Goal: Task Accomplishment & Management: Complete application form

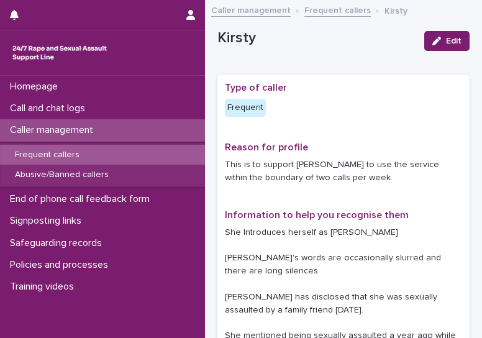
click at [72, 108] on p "Call and chat logs" at bounding box center [50, 109] width 90 height 12
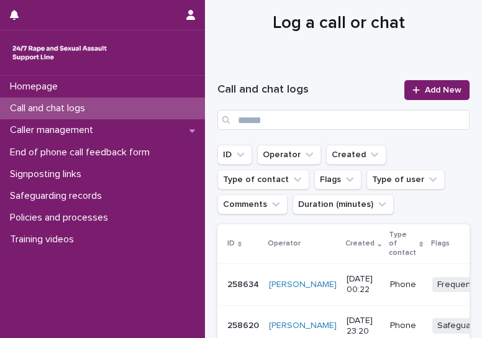
scroll to position [29, 0]
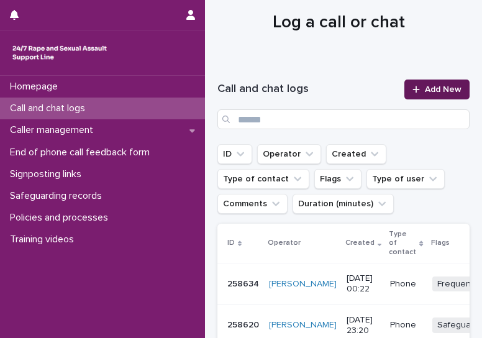
click at [421, 94] on link "Add New" at bounding box center [437, 90] width 65 height 20
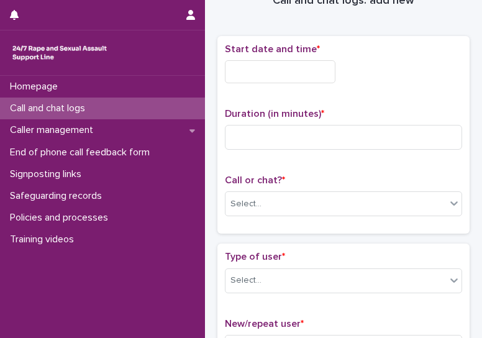
scroll to position [35, 0]
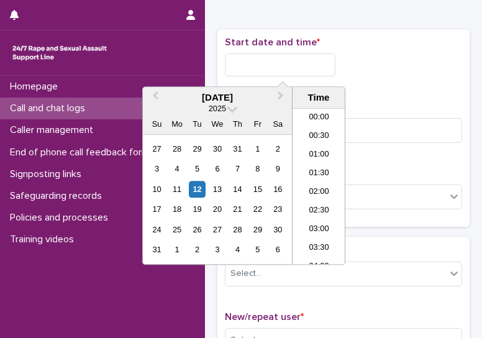
click at [307, 73] on input "text" at bounding box center [280, 64] width 111 height 23
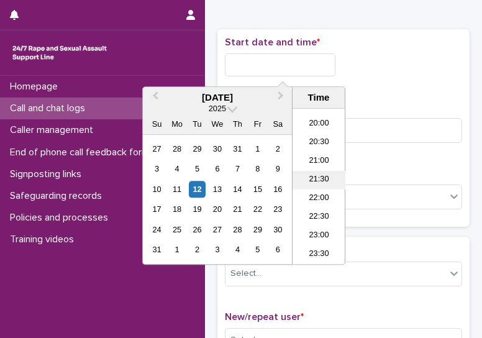
click at [321, 182] on li "21:30" at bounding box center [319, 180] width 53 height 19
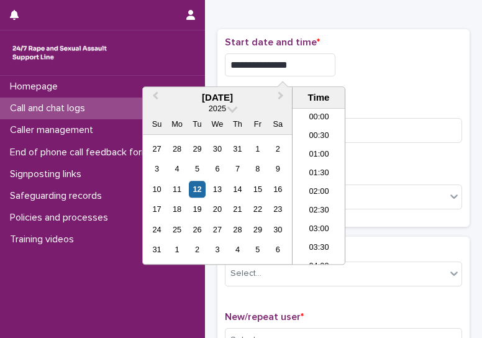
click at [315, 71] on input "**********" at bounding box center [280, 64] width 111 height 23
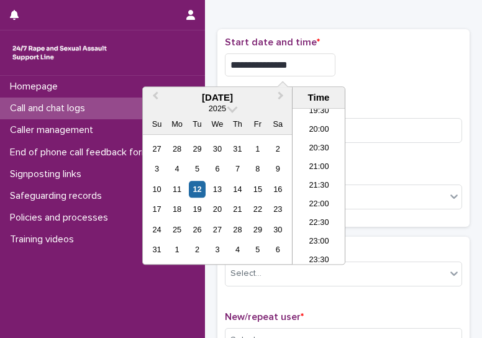
type input "**********"
click at [411, 75] on div "**********" at bounding box center [343, 62] width 237 height 50
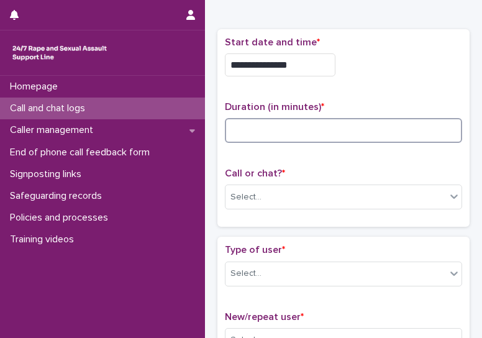
click at [324, 135] on input at bounding box center [343, 130] width 237 height 25
type input "**"
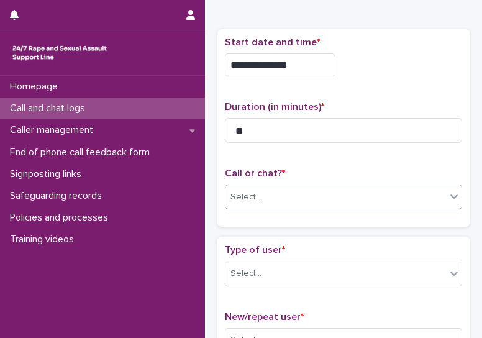
click at [286, 200] on div "Select..." at bounding box center [336, 197] width 221 height 21
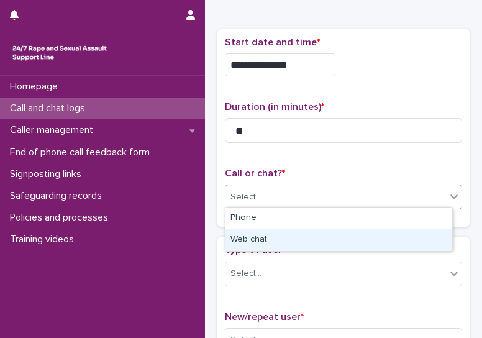
click at [253, 244] on div "Web chat" at bounding box center [339, 240] width 227 height 22
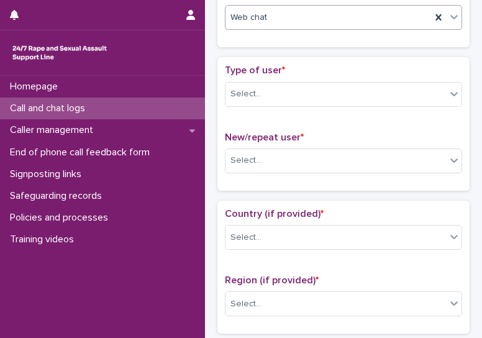
scroll to position [219, 0]
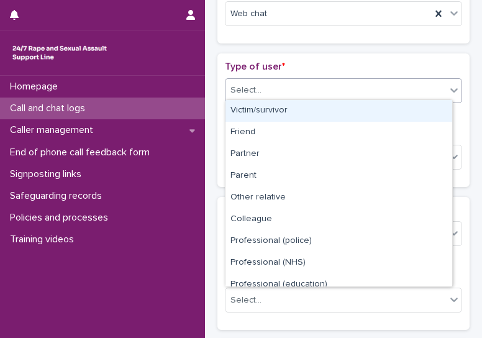
click at [296, 83] on div "Select..." at bounding box center [336, 90] width 221 height 21
click at [257, 111] on div "Victim/survivor" at bounding box center [339, 111] width 227 height 22
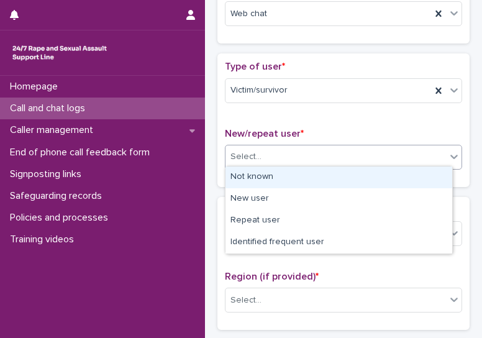
click at [268, 155] on div "Select..." at bounding box center [336, 157] width 221 height 21
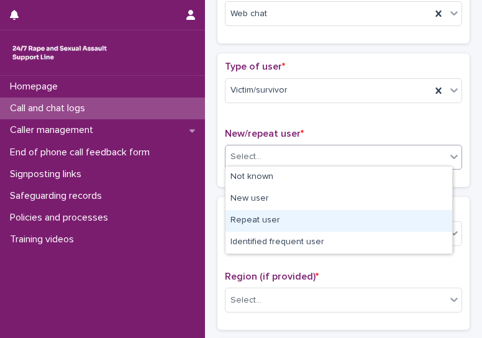
click at [259, 217] on div "Repeat user" at bounding box center [339, 221] width 227 height 22
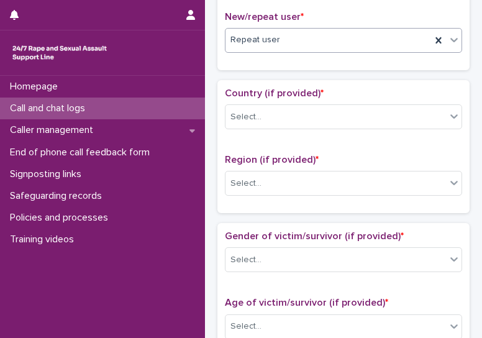
scroll to position [367, 0]
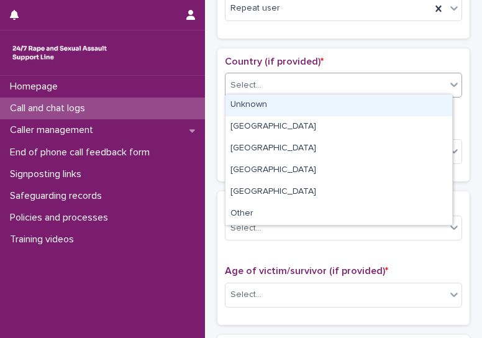
click at [318, 86] on div "Select..." at bounding box center [336, 85] width 221 height 21
click at [246, 102] on div "Unknown" at bounding box center [339, 105] width 227 height 22
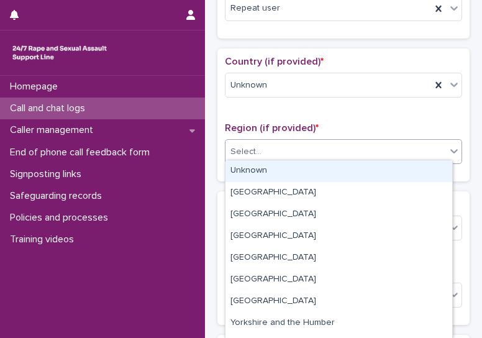
click at [268, 152] on div "Select..." at bounding box center [336, 152] width 221 height 21
click at [267, 171] on div "Unknown" at bounding box center [339, 171] width 227 height 22
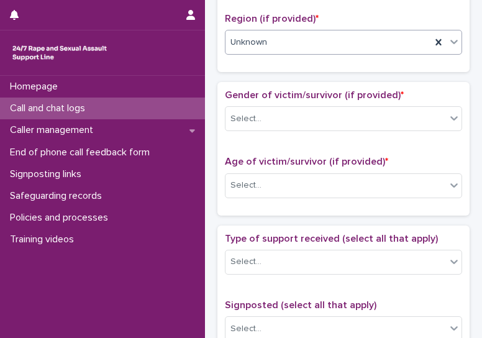
scroll to position [494, 0]
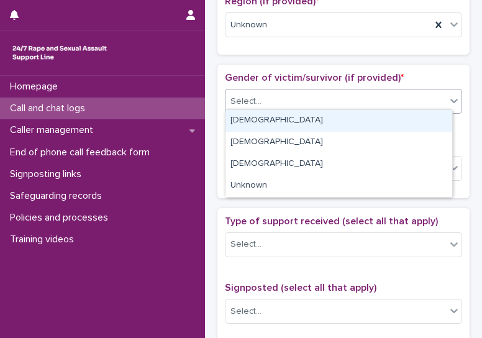
click at [312, 91] on div "Select..." at bounding box center [336, 101] width 221 height 21
click at [254, 120] on div "[DEMOGRAPHIC_DATA]" at bounding box center [339, 121] width 227 height 22
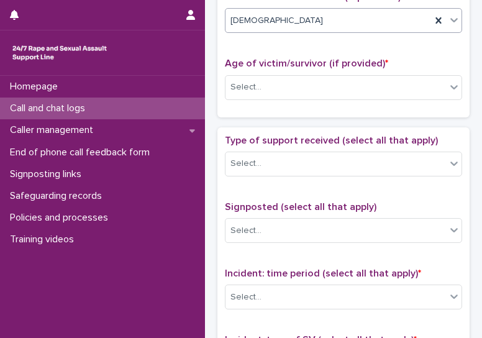
scroll to position [586, 0]
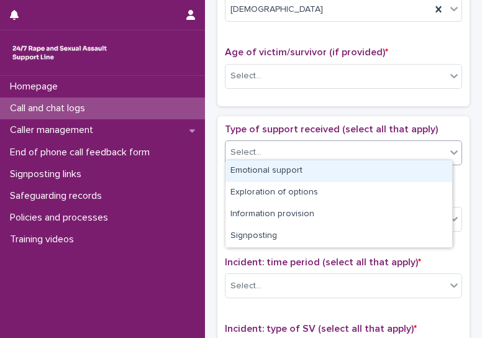
click at [322, 153] on div "Select..." at bounding box center [336, 152] width 221 height 21
click at [300, 172] on div "Emotional support" at bounding box center [339, 171] width 227 height 22
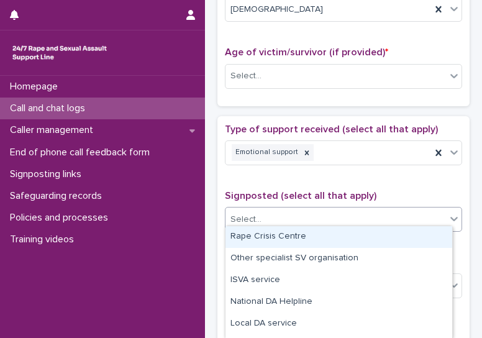
click at [283, 218] on div "Select..." at bounding box center [336, 219] width 221 height 21
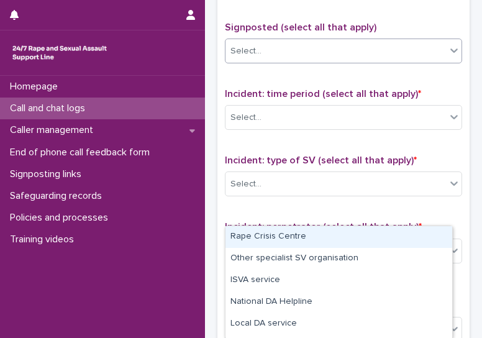
scroll to position [771, 0]
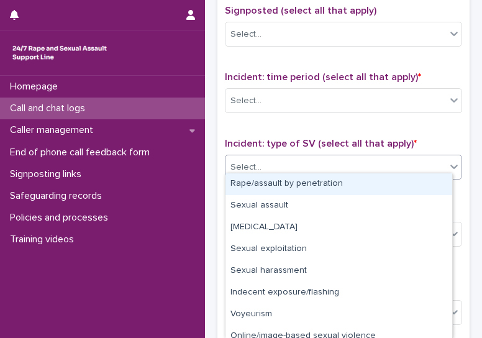
click at [277, 168] on div "Select..." at bounding box center [336, 167] width 221 height 21
click at [279, 182] on div "Rape/assault by penetration" at bounding box center [339, 184] width 227 height 22
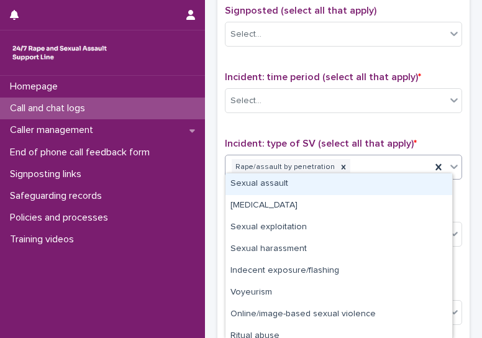
click at [448, 160] on icon at bounding box center [454, 166] width 12 height 12
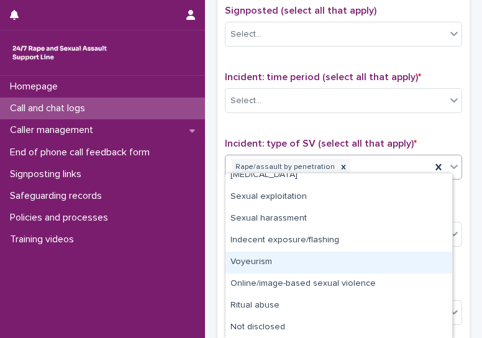
scroll to position [0, 0]
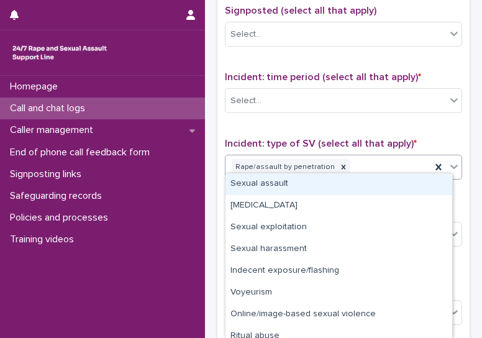
click at [274, 186] on div "Sexual assault" at bounding box center [339, 184] width 227 height 22
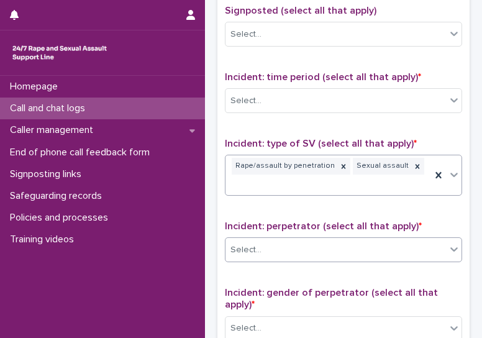
click at [295, 240] on div "Select..." at bounding box center [336, 250] width 221 height 21
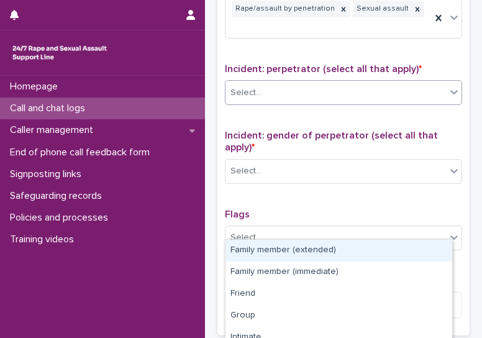
scroll to position [943, 0]
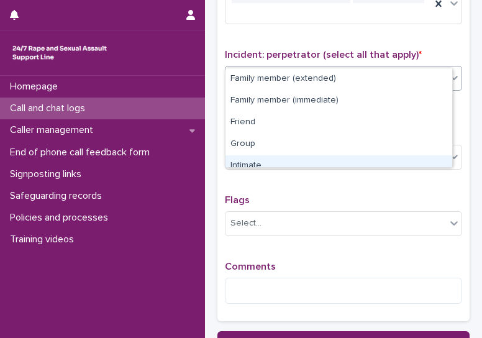
click at [275, 164] on div "Intimate" at bounding box center [339, 166] width 227 height 22
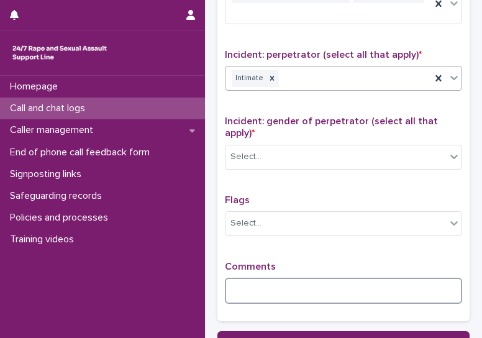
click at [290, 278] on textarea at bounding box center [343, 291] width 237 height 26
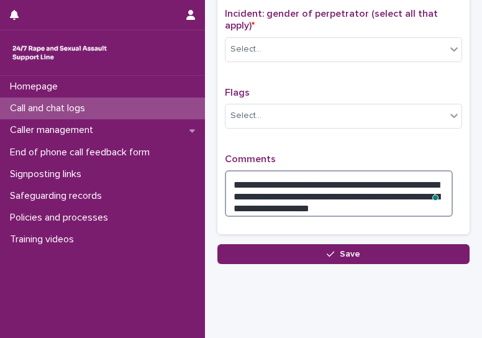
scroll to position [1050, 0]
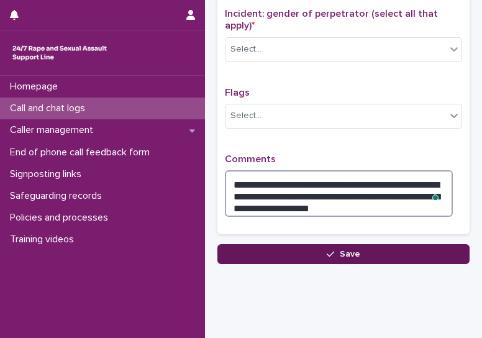
type textarea "**********"
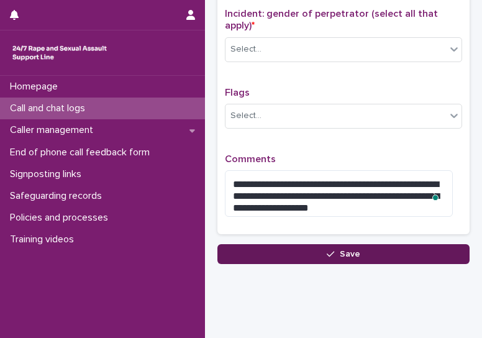
click at [294, 244] on button "Save" at bounding box center [344, 254] width 252 height 20
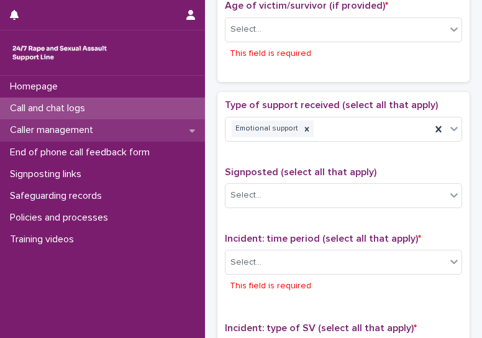
scroll to position [637, 0]
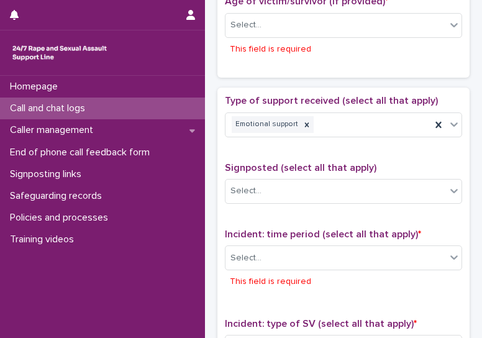
click at [72, 115] on div "Call and chat logs" at bounding box center [102, 109] width 205 height 22
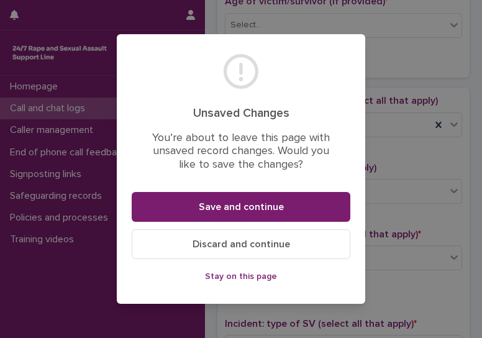
click at [440, 57] on div "Unsaved Changes You’re about to leave this page with unsaved record changes. Wo…" at bounding box center [241, 169] width 482 height 338
click at [259, 273] on span "Stay on this page" at bounding box center [241, 276] width 72 height 9
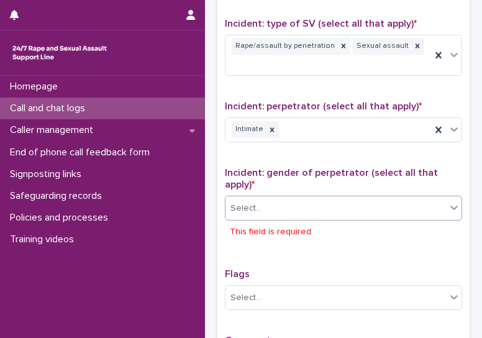
scroll to position [937, 0]
click at [290, 199] on div "Select..." at bounding box center [336, 209] width 221 height 21
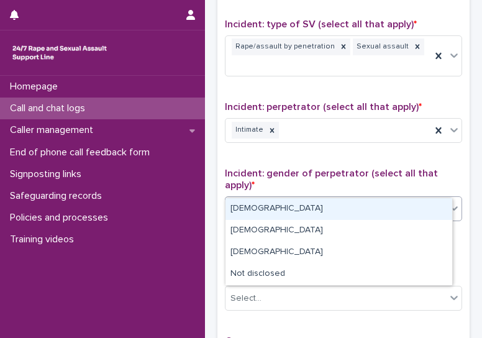
click at [280, 212] on div "[DEMOGRAPHIC_DATA]" at bounding box center [339, 209] width 227 height 22
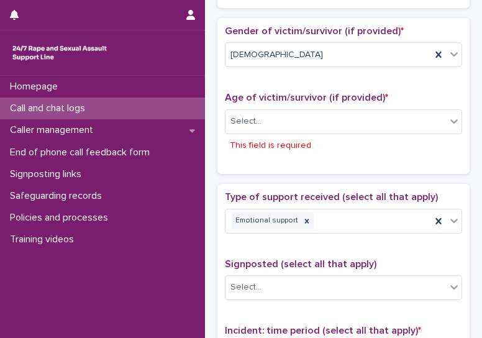
scroll to position [539, 0]
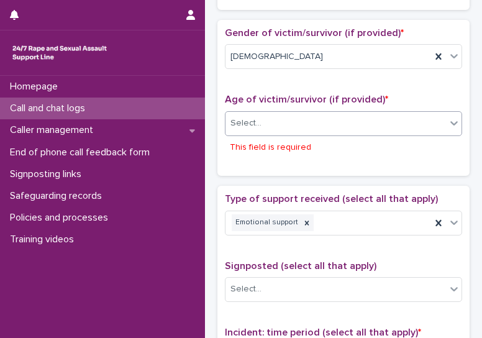
click at [254, 121] on div "Select..." at bounding box center [246, 123] width 31 height 13
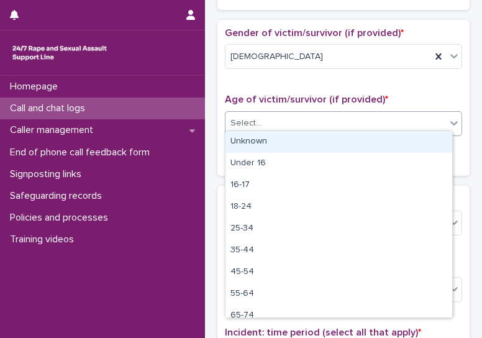
click at [267, 142] on div "Unknown" at bounding box center [339, 142] width 227 height 22
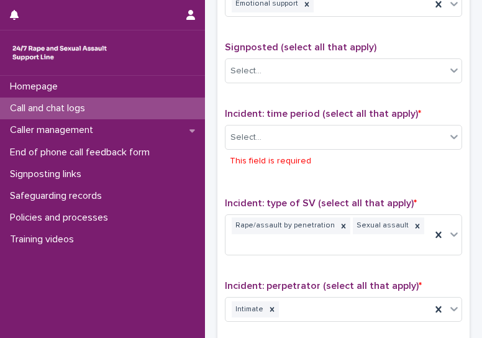
scroll to position [733, 0]
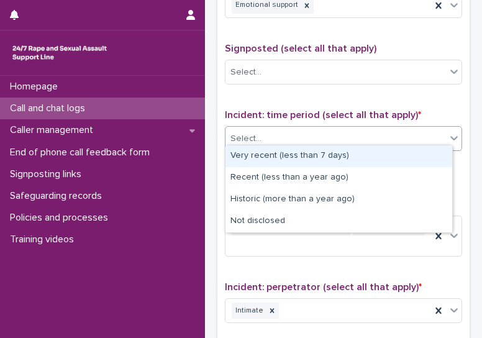
click at [260, 137] on div "Select..." at bounding box center [336, 139] width 221 height 21
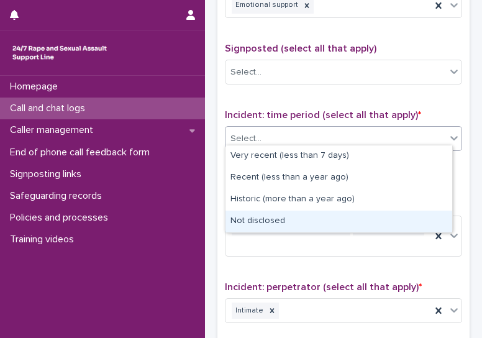
click at [265, 223] on div "Not disclosed" at bounding box center [339, 222] width 227 height 22
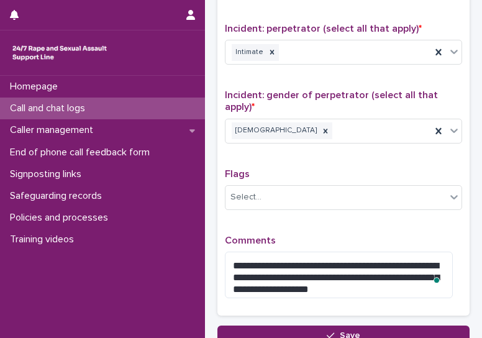
scroll to position [1050, 0]
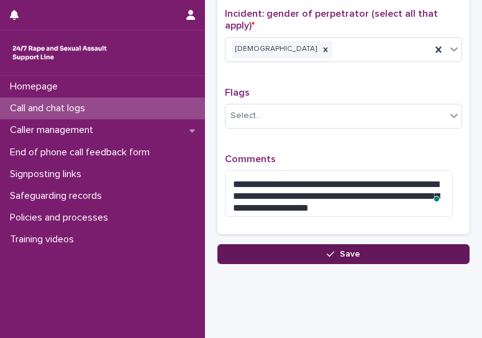
click at [362, 244] on button "Save" at bounding box center [344, 254] width 252 height 20
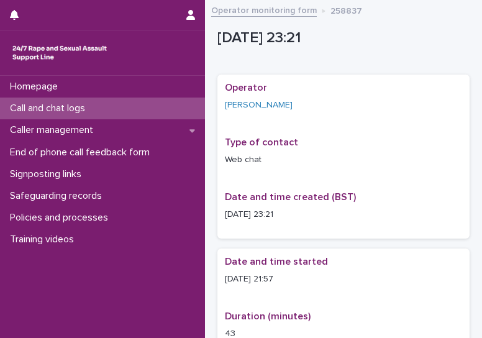
click at [73, 111] on p "Call and chat logs" at bounding box center [50, 109] width 90 height 12
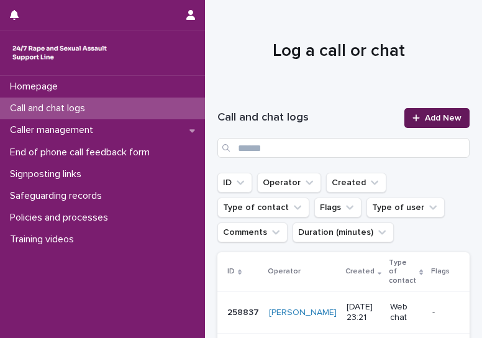
click at [424, 124] on link "Add New" at bounding box center [437, 118] width 65 height 20
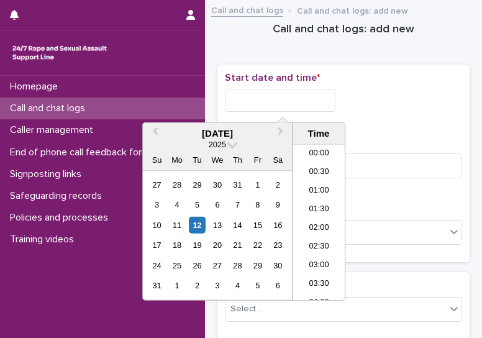
scroll to position [740, 0]
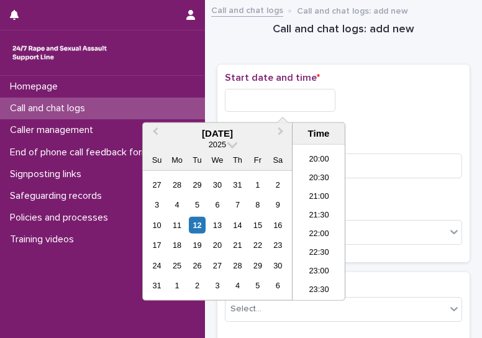
click at [279, 102] on input "text" at bounding box center [280, 100] width 111 height 23
click at [416, 86] on div "**********" at bounding box center [343, 97] width 237 height 50
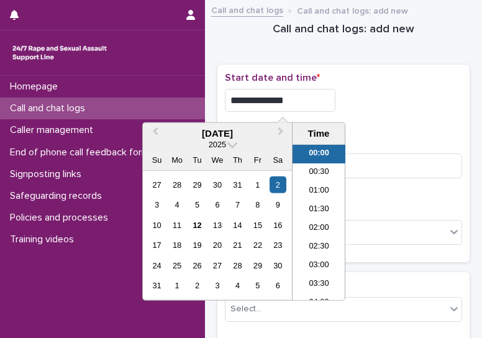
click at [302, 101] on input "**********" at bounding box center [280, 100] width 111 height 23
click at [201, 224] on div "12" at bounding box center [197, 225] width 17 height 17
click at [331, 106] on input "**********" at bounding box center [280, 100] width 111 height 23
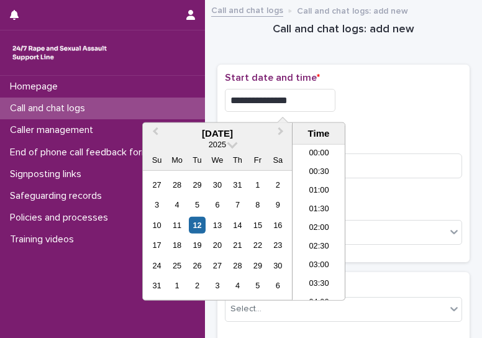
type input "**********"
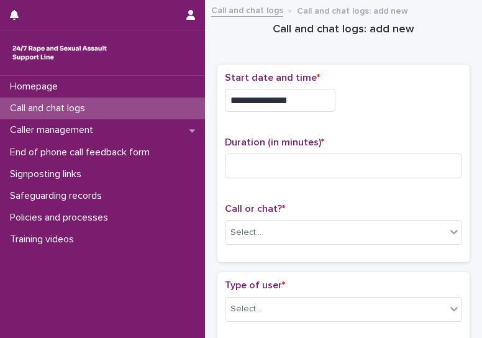
click at [384, 106] on div "**********" at bounding box center [343, 100] width 237 height 23
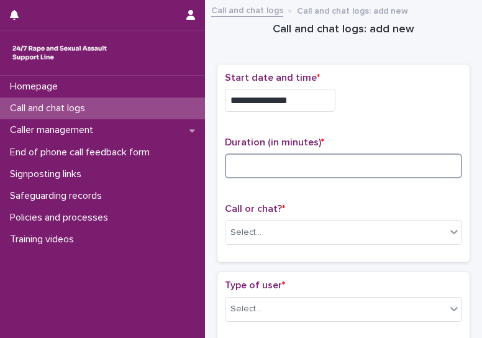
click at [319, 162] on input at bounding box center [343, 166] width 237 height 25
type input "*"
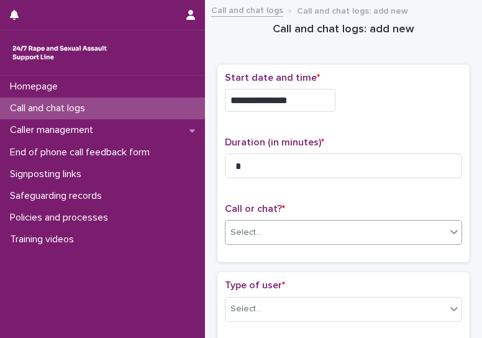
click at [323, 226] on div "Select..." at bounding box center [336, 233] width 221 height 21
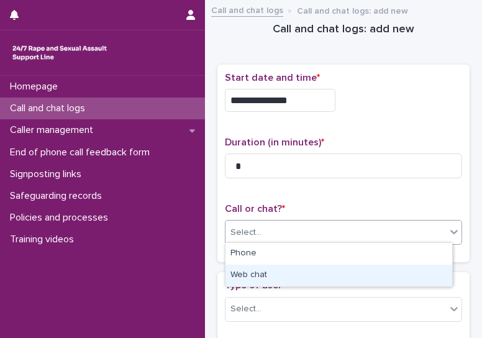
click at [283, 275] on div "Web chat" at bounding box center [339, 276] width 227 height 22
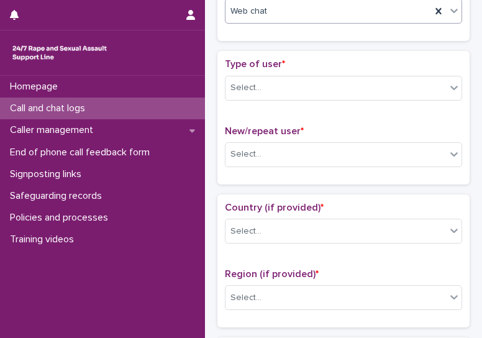
scroll to position [223, 0]
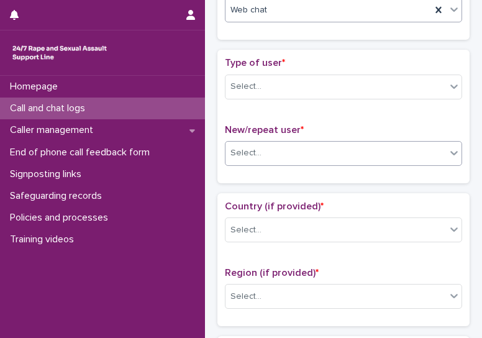
click at [301, 154] on div "Select..." at bounding box center [336, 153] width 221 height 21
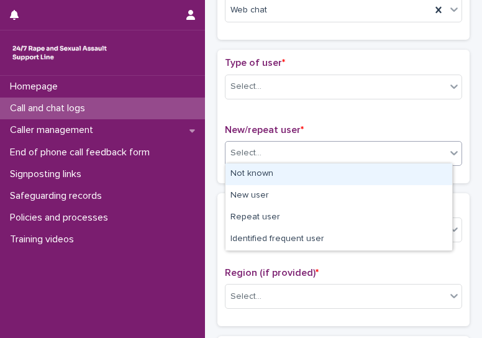
click at [263, 170] on div "Not known" at bounding box center [339, 174] width 227 height 22
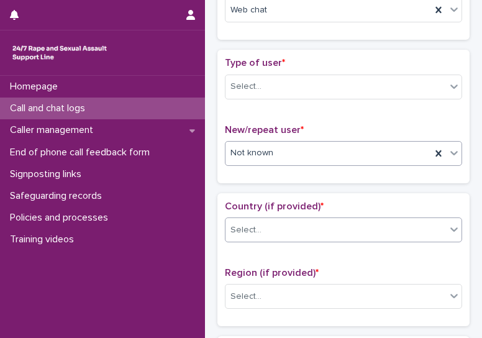
click at [272, 232] on div "Select..." at bounding box center [336, 230] width 221 height 21
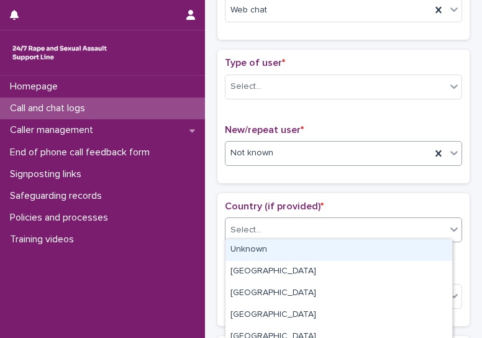
click at [296, 145] on div "Not known" at bounding box center [329, 153] width 206 height 21
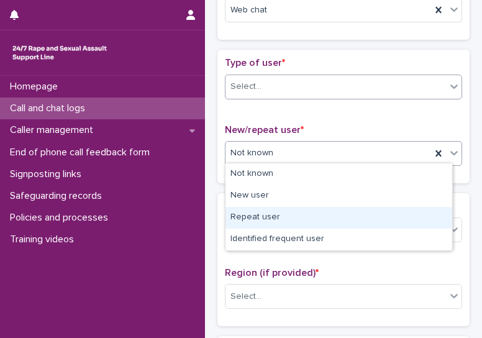
click at [302, 81] on div "Select..." at bounding box center [336, 86] width 221 height 21
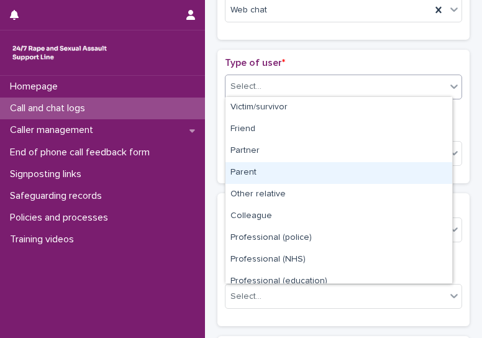
scroll to position [140, 0]
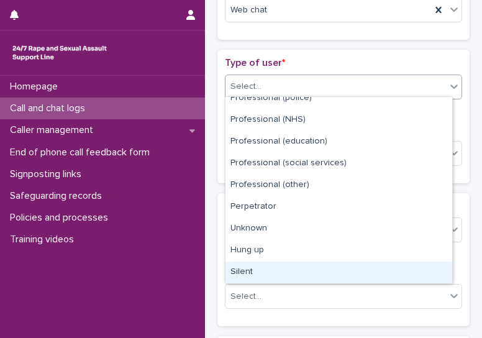
click at [234, 277] on div "Silent" at bounding box center [339, 273] width 227 height 22
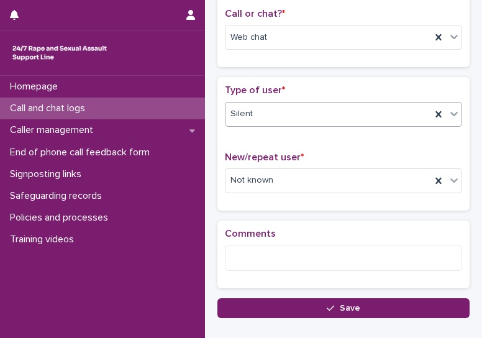
scroll to position [270, 0]
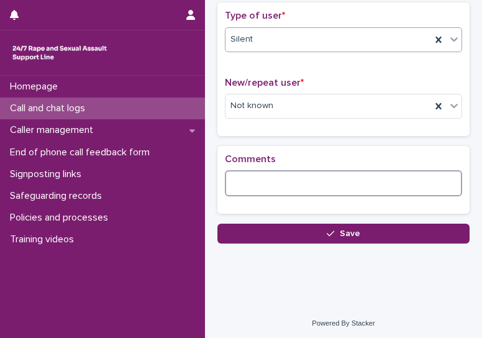
click at [290, 186] on textarea at bounding box center [343, 183] width 237 height 26
type textarea "*"
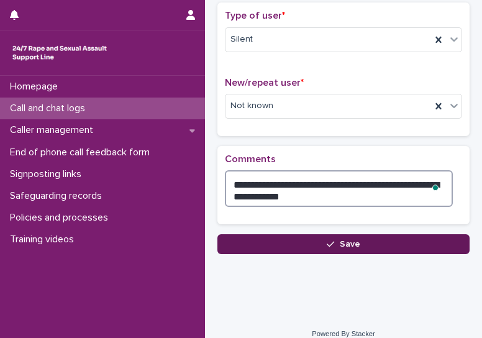
type textarea "**********"
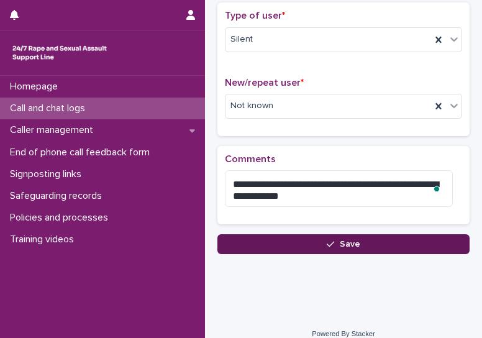
click at [377, 250] on button "Save" at bounding box center [344, 244] width 252 height 20
